Goal: Transaction & Acquisition: Purchase product/service

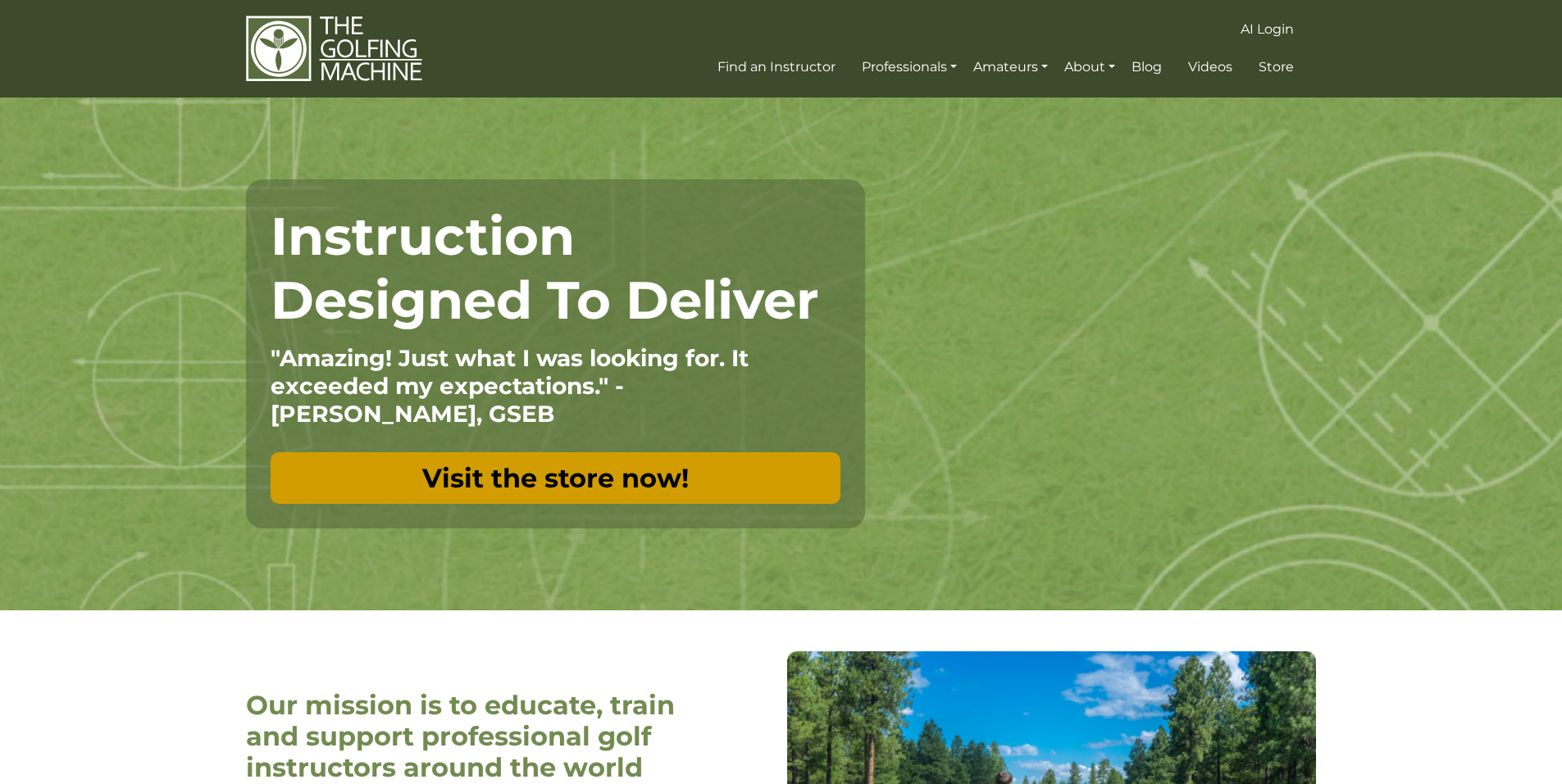
click at [462, 469] on link "Visit the store now!" at bounding box center [555, 478] width 570 height 52
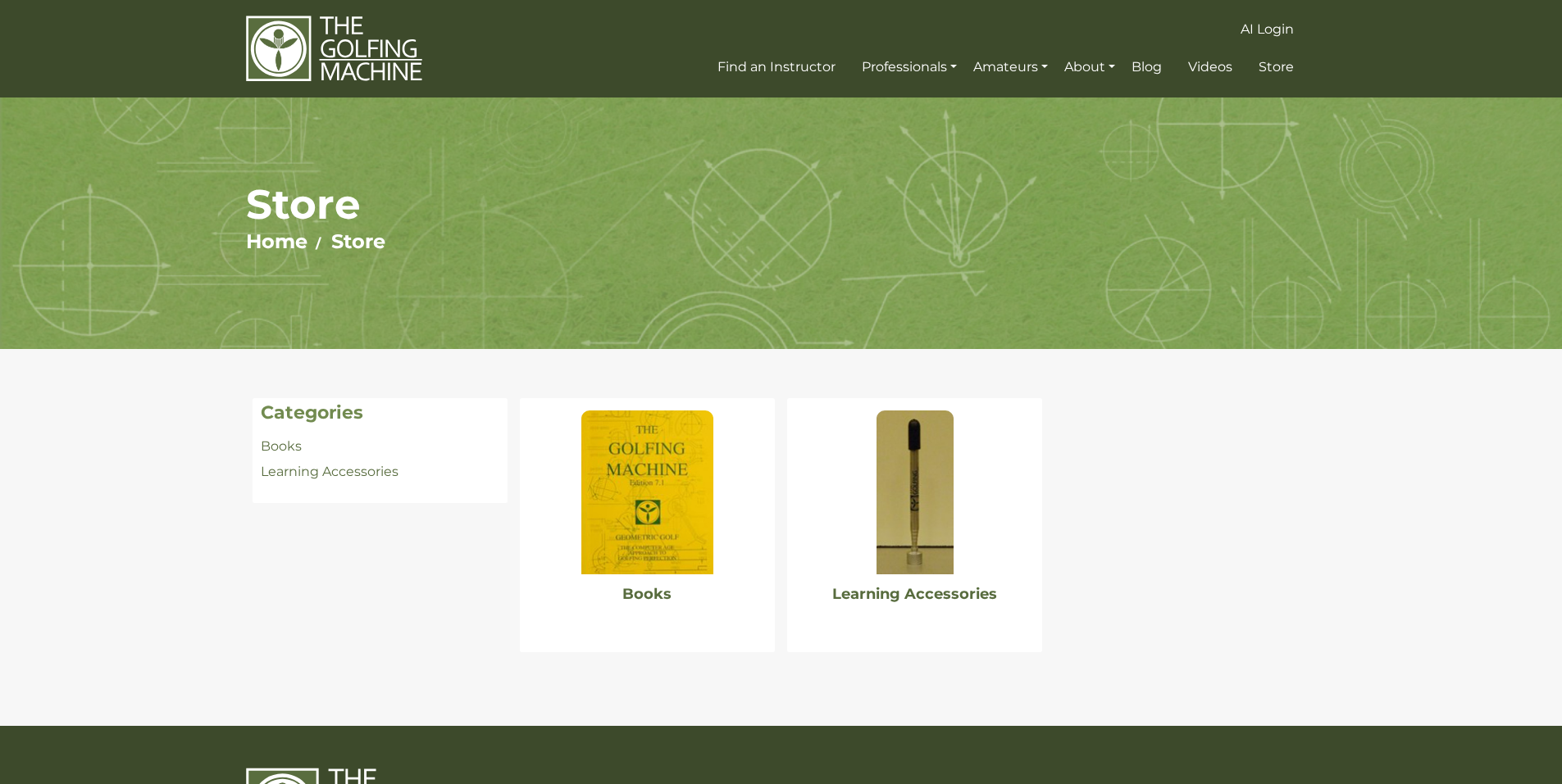
click at [595, 467] on img at bounding box center [647, 492] width 131 height 164
